Goal: Task Accomplishment & Management: Manage account settings

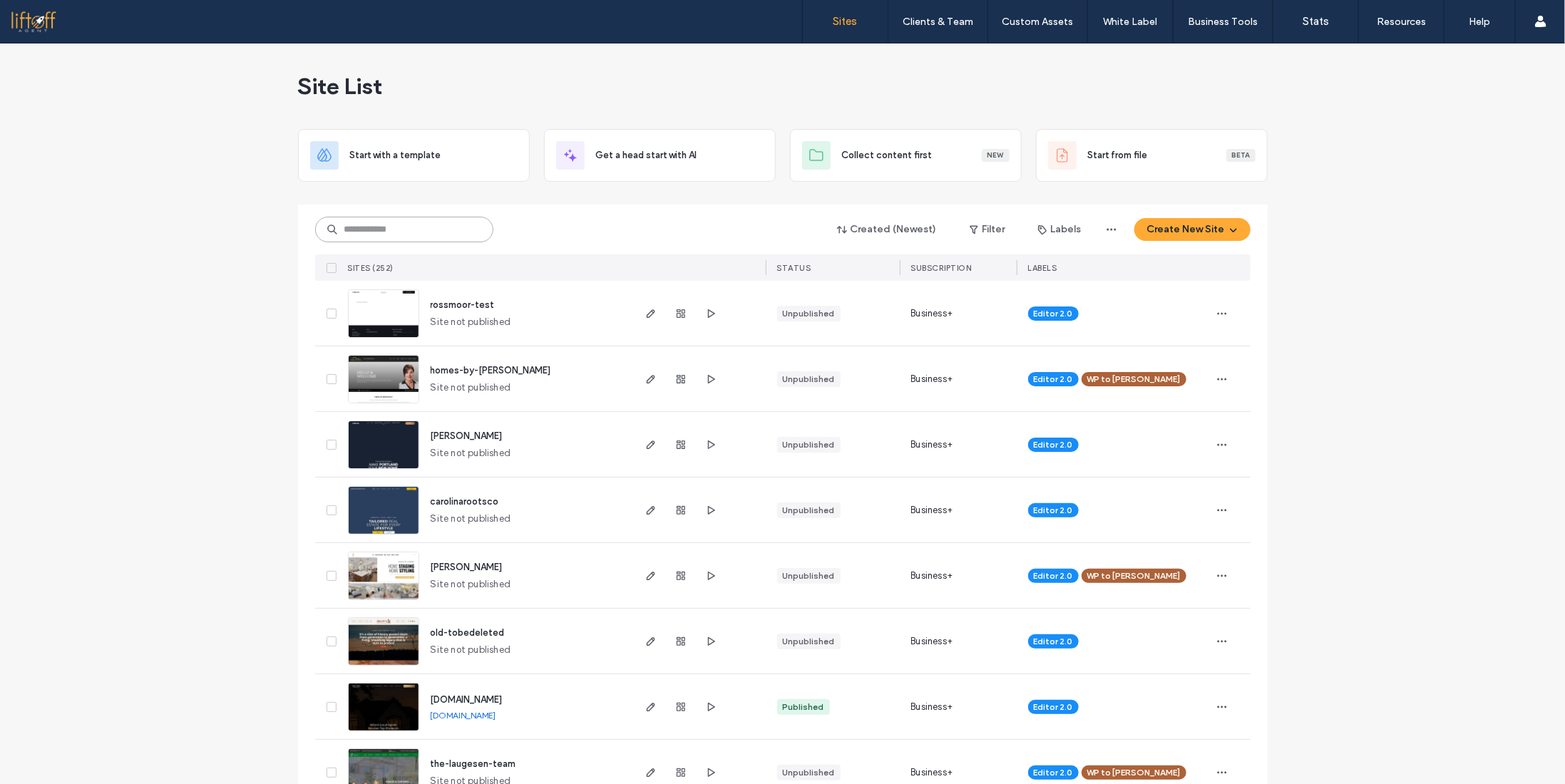
click at [388, 223] on input at bounding box center [404, 229] width 178 height 26
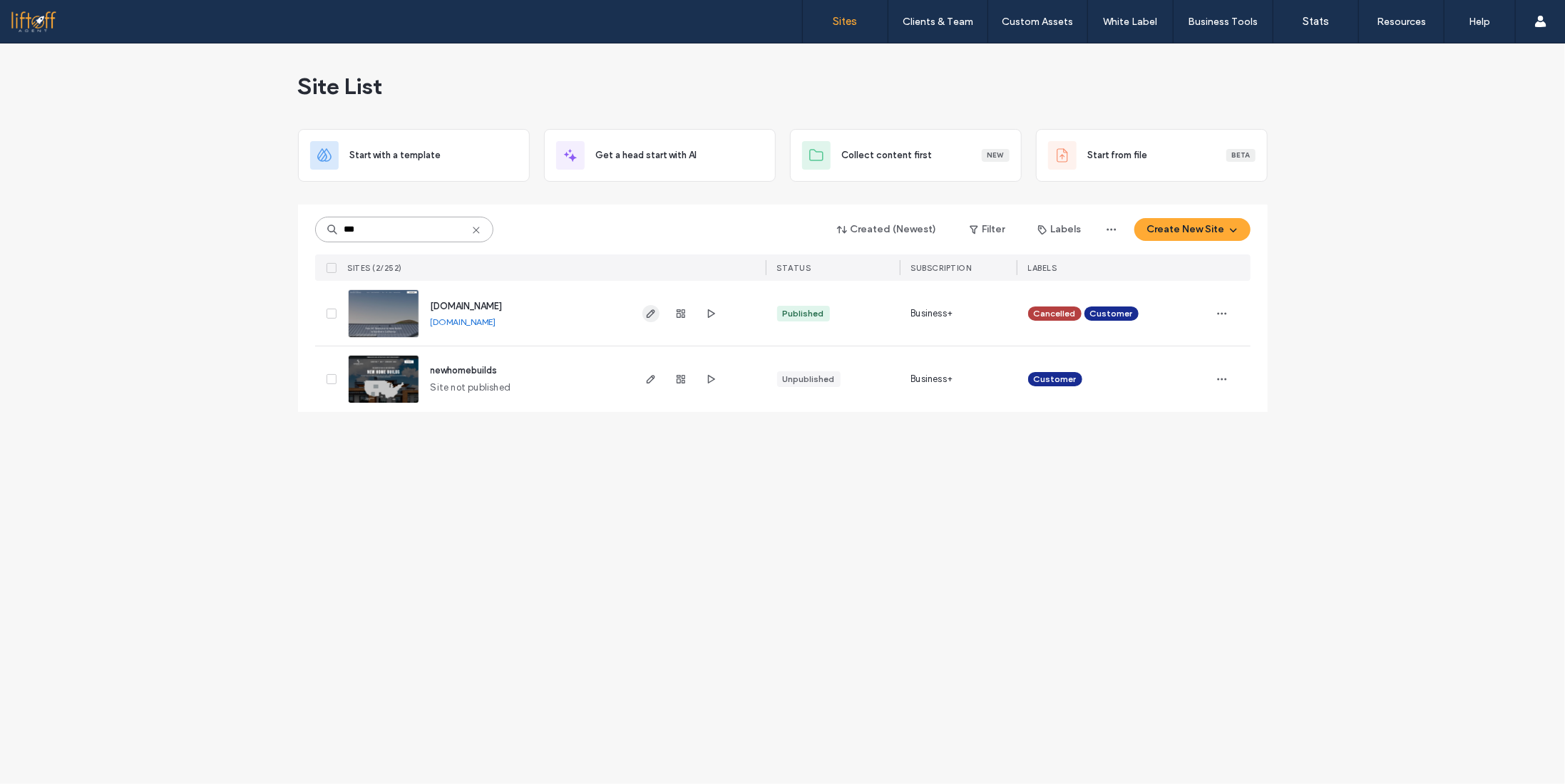
type input "***"
click at [654, 310] on use "button" at bounding box center [650, 313] width 9 height 9
click at [651, 310] on use "button" at bounding box center [650, 313] width 9 height 9
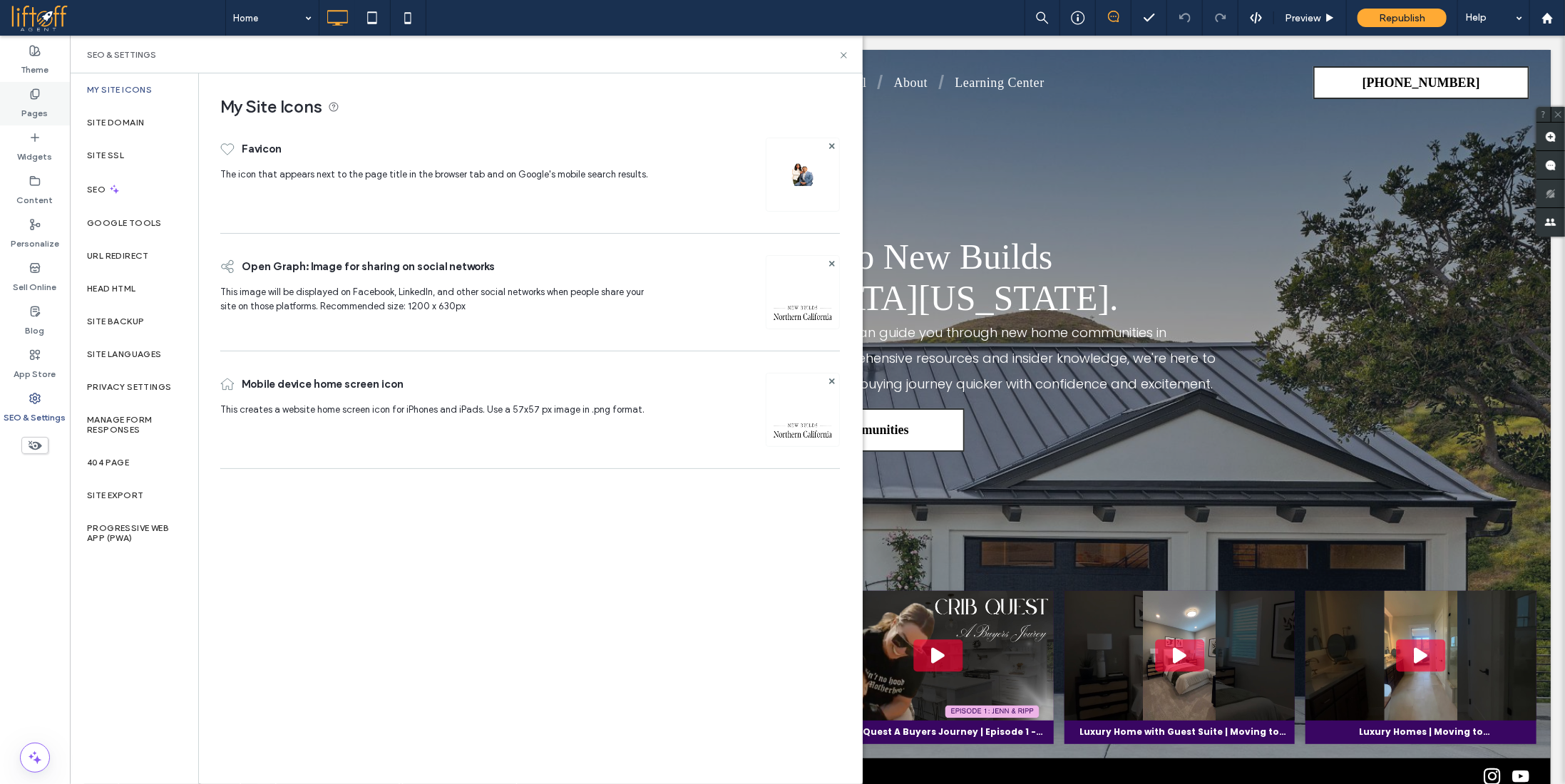
click at [37, 102] on label "Pages" at bounding box center [35, 109] width 26 height 20
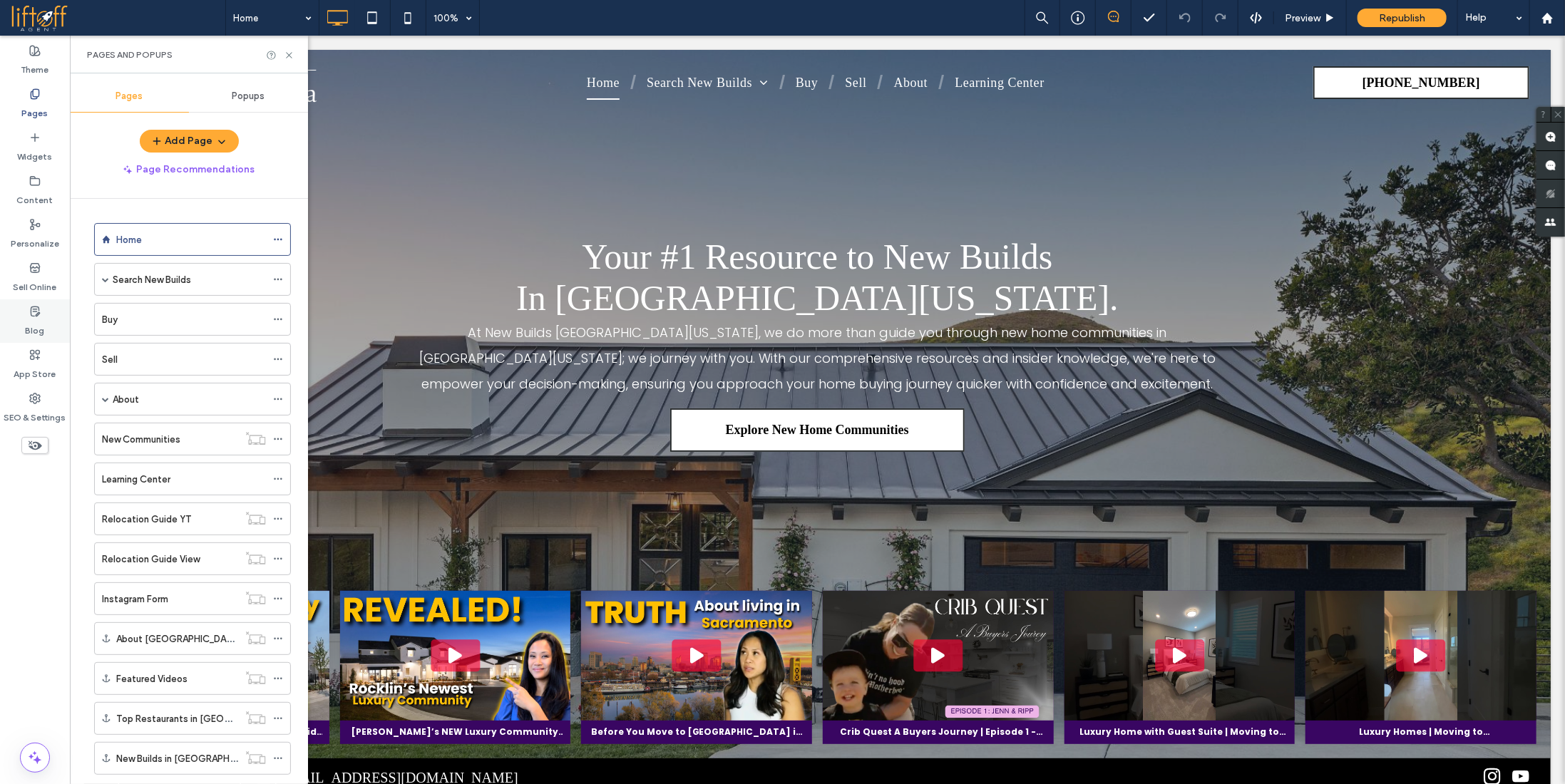
click at [42, 330] on label "Blog" at bounding box center [35, 327] width 19 height 20
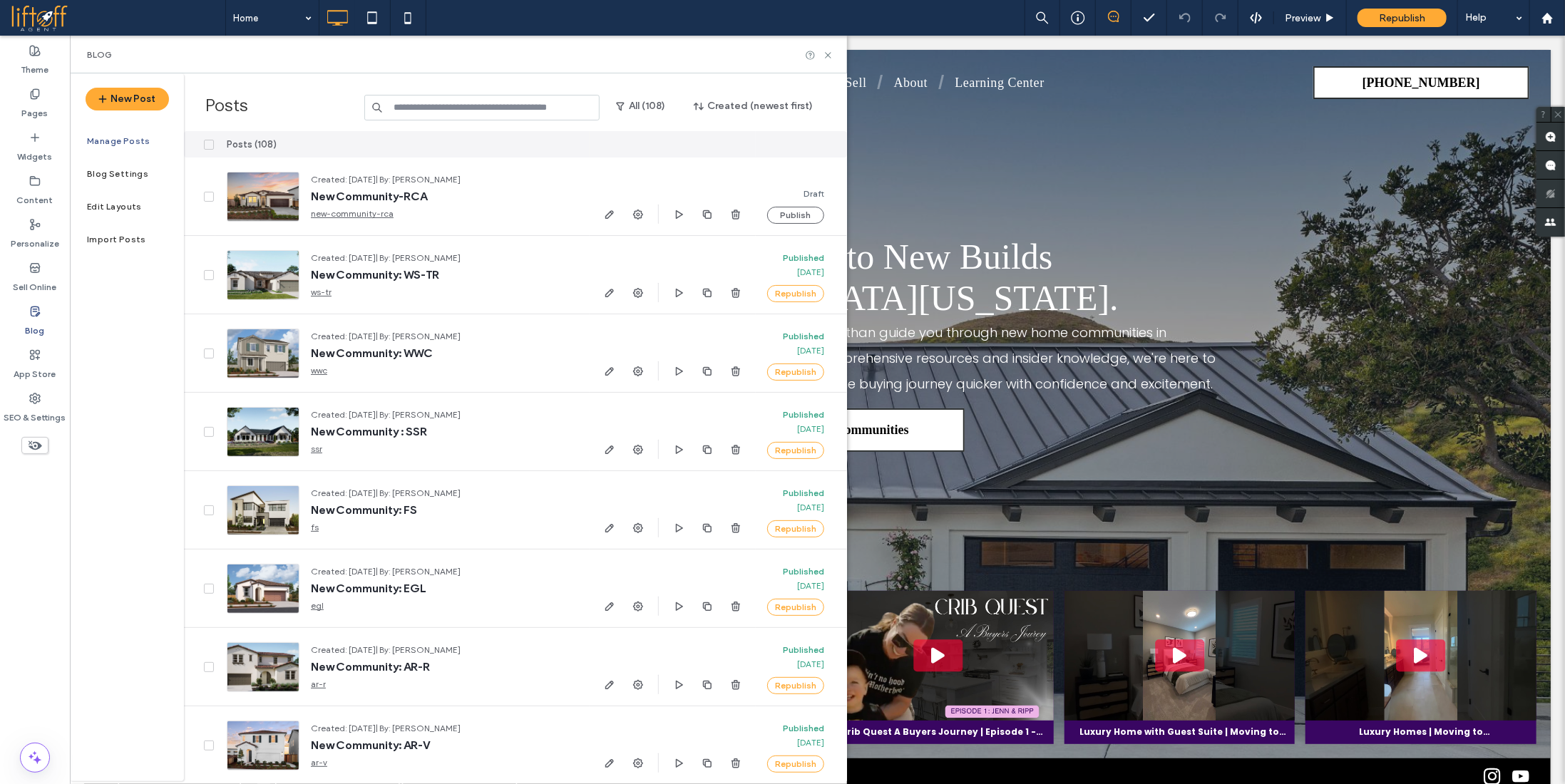
click at [206, 142] on icon at bounding box center [209, 144] width 6 height 4
click at [208, 141] on span at bounding box center [209, 145] width 10 height 10
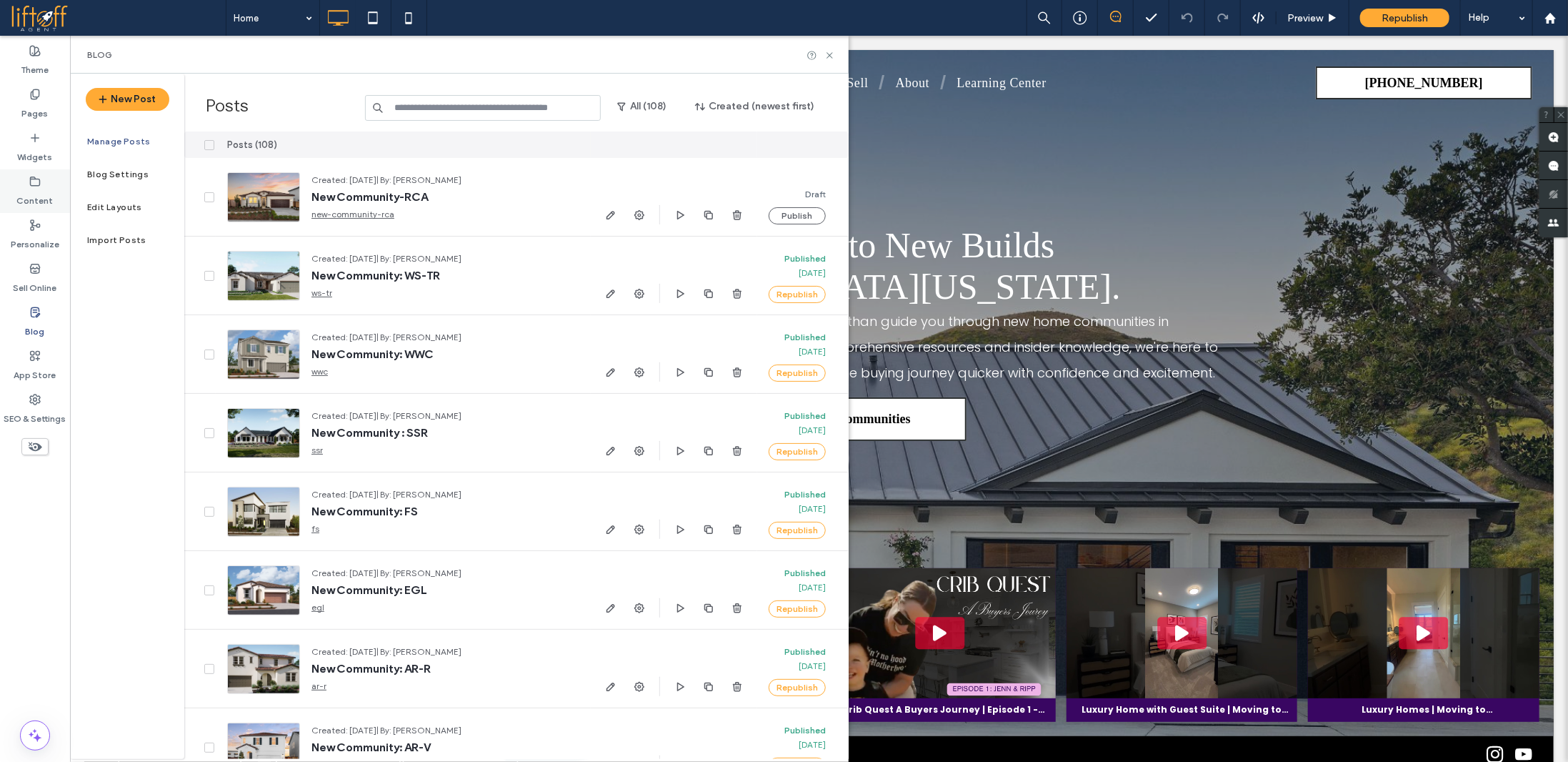
click at [47, 196] on label "Content" at bounding box center [34, 197] width 36 height 20
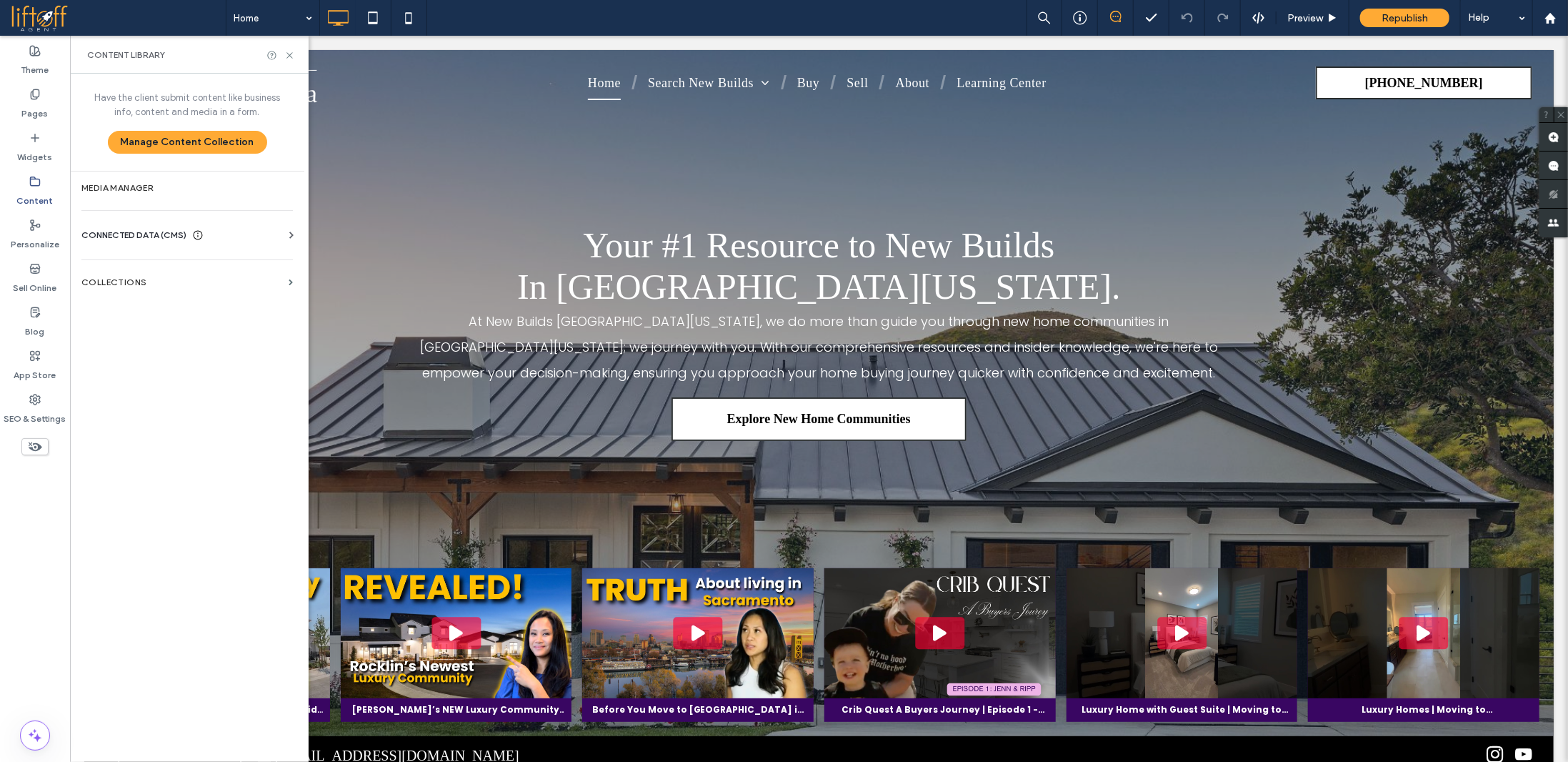
click at [129, 275] on div "New Post Manage Posts Blog Settings Edit Layouts Import Posts" at bounding box center [127, 416] width 115 height 685
click at [143, 279] on label "Collections" at bounding box center [183, 282] width 202 height 10
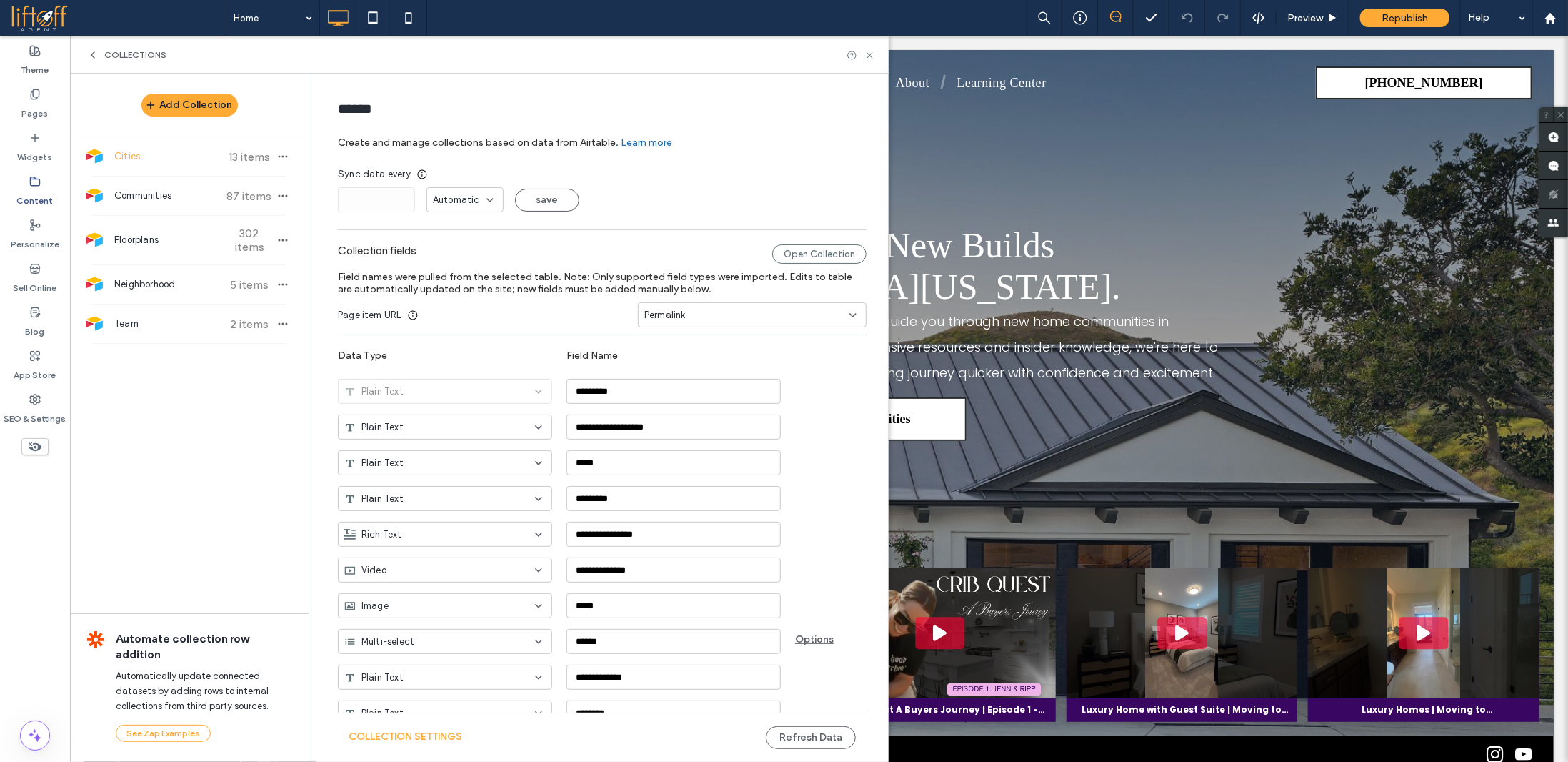
click at [579, 66] on div "Collections" at bounding box center [479, 54] width 818 height 38
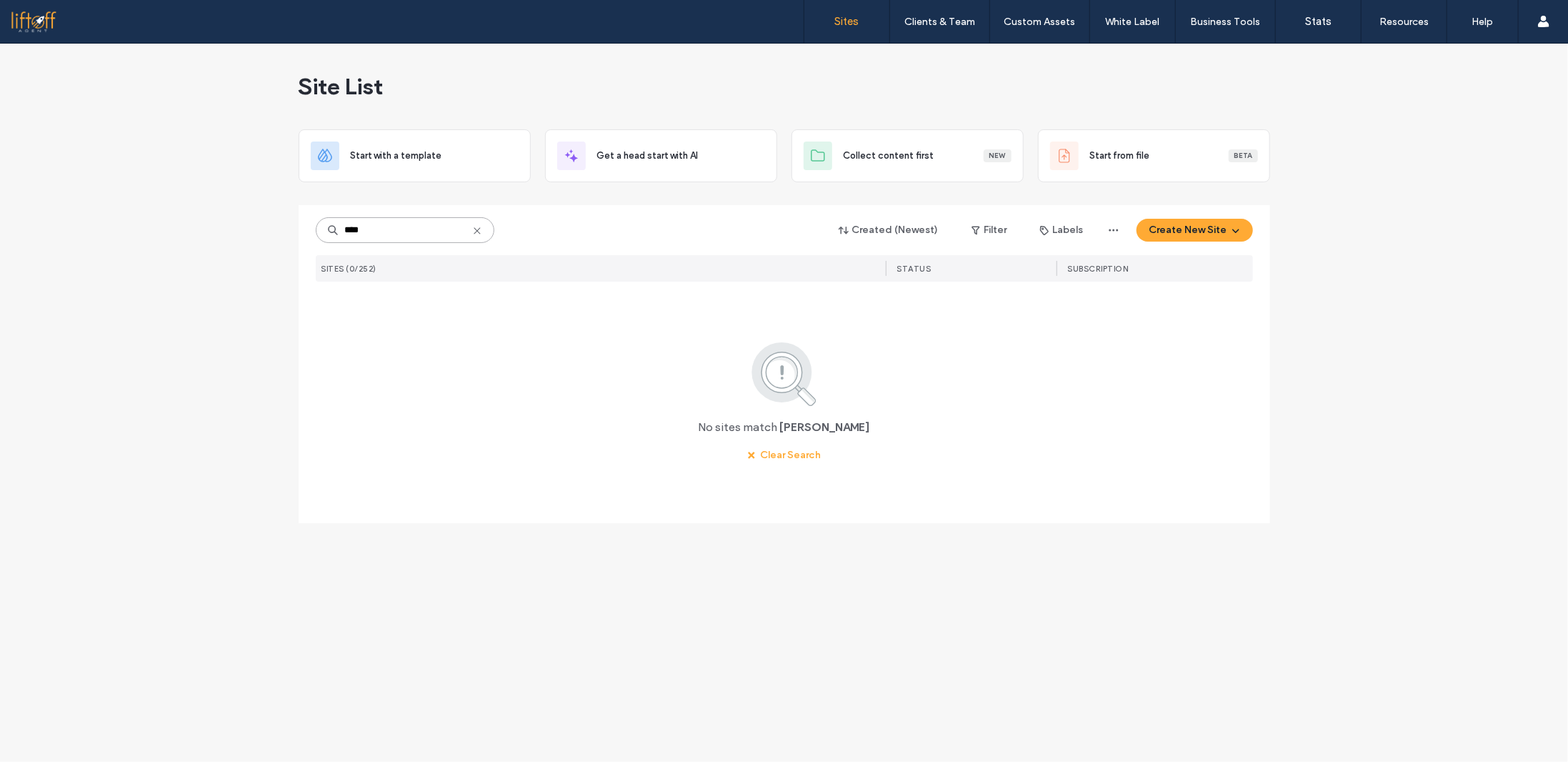
drag, startPoint x: 0, startPoint y: 0, endPoint x: 427, endPoint y: 228, distance: 484.1
click at [427, 228] on input "****" at bounding box center [404, 230] width 179 height 26
type input "**********"
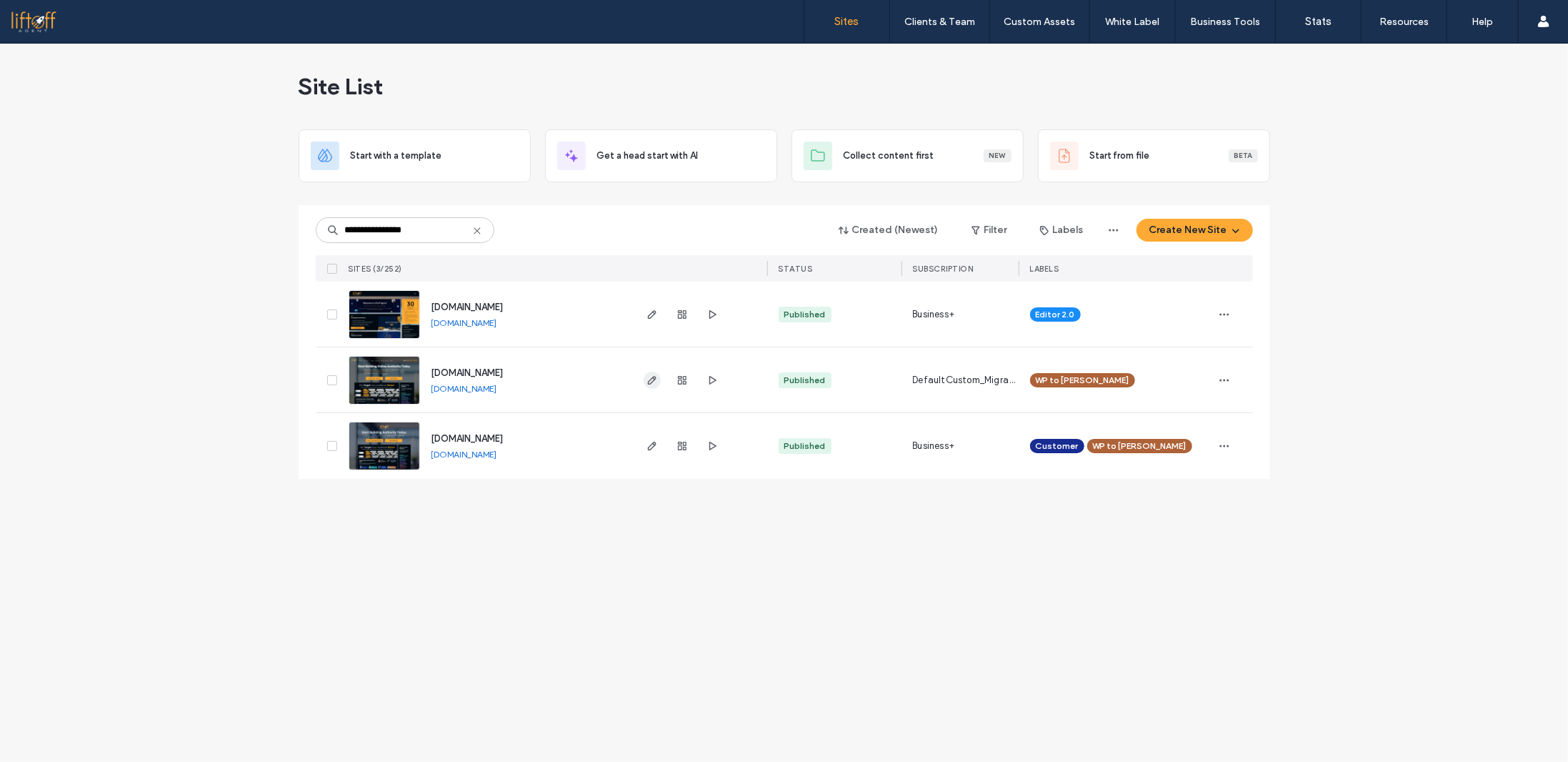
click at [649, 377] on icon "button" at bounding box center [652, 380] width 11 height 11
